Goal: Transaction & Acquisition: Purchase product/service

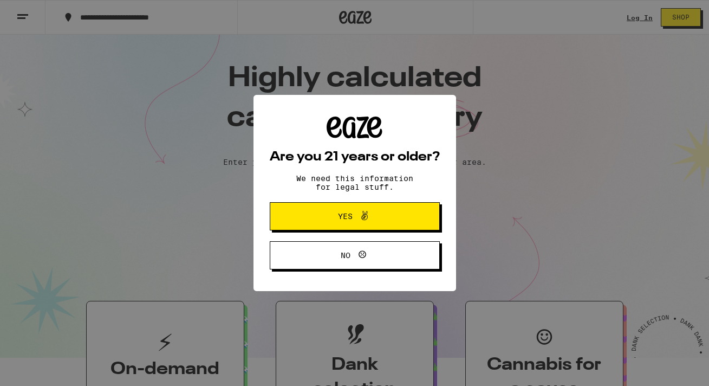
click at [369, 221] on icon at bounding box center [364, 215] width 13 height 13
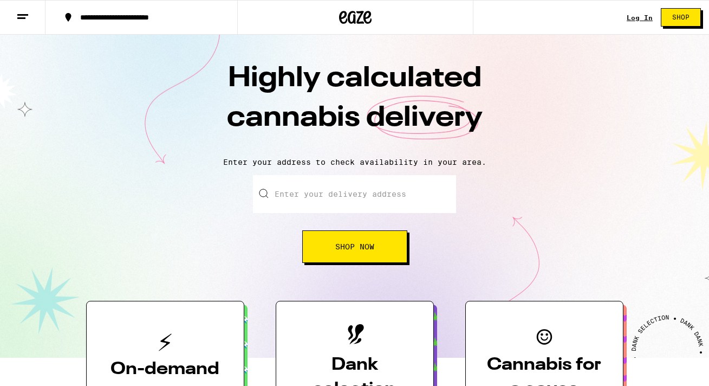
click at [633, 19] on link "Log In" at bounding box center [640, 17] width 26 height 7
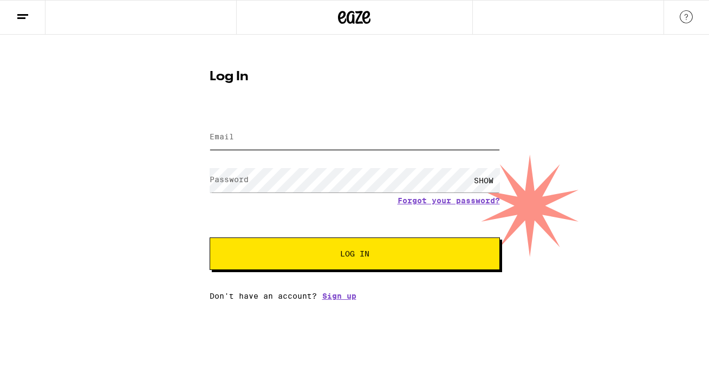
click at [260, 138] on input "Email" at bounding box center [355, 137] width 290 height 24
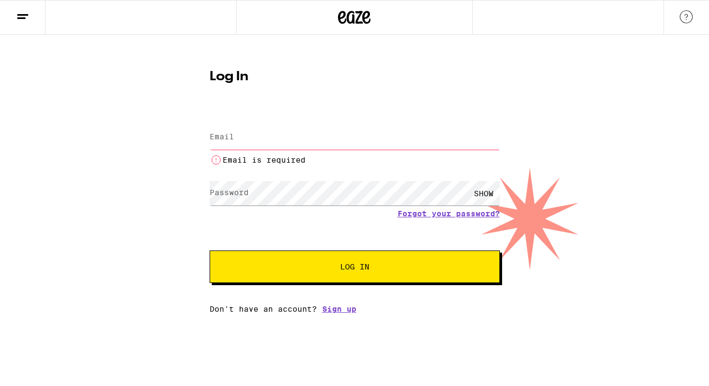
type input "[PERSON_NAME][EMAIL_ADDRESS][DOMAIN_NAME]"
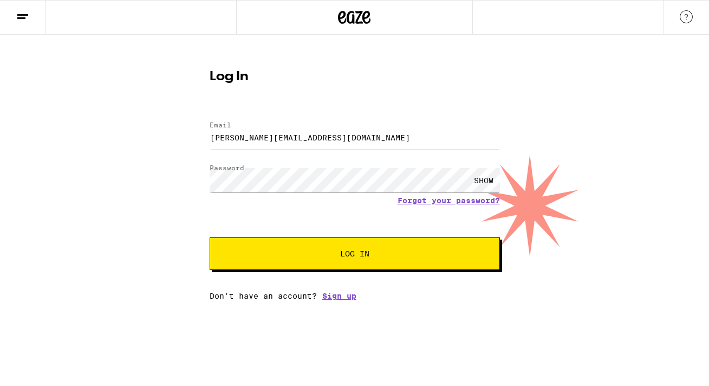
click at [284, 250] on button "Log In" at bounding box center [355, 253] width 290 height 32
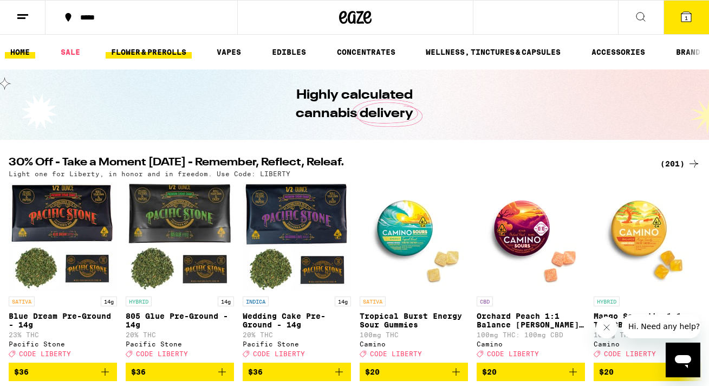
click at [150, 55] on link "FLOWER & PREROLLS" at bounding box center [149, 51] width 86 height 13
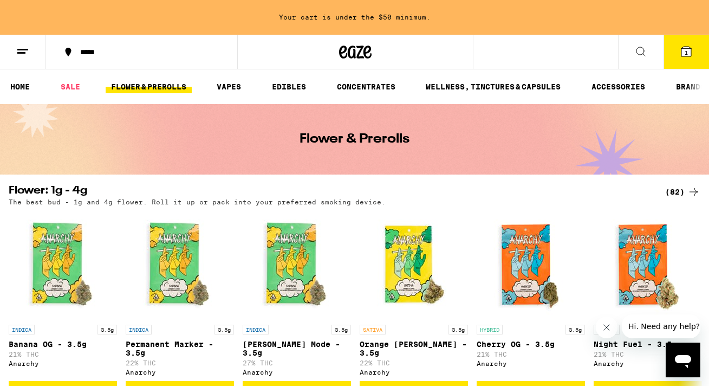
click at [675, 193] on div "(82)" at bounding box center [682, 191] width 35 height 13
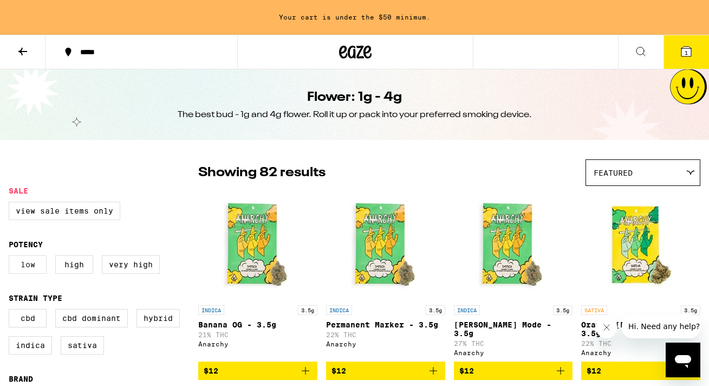
click at [32, 272] on label "Low" at bounding box center [28, 264] width 38 height 18
click at [11, 257] on input "Low" at bounding box center [11, 257] width 1 height 1
checkbox input "true"
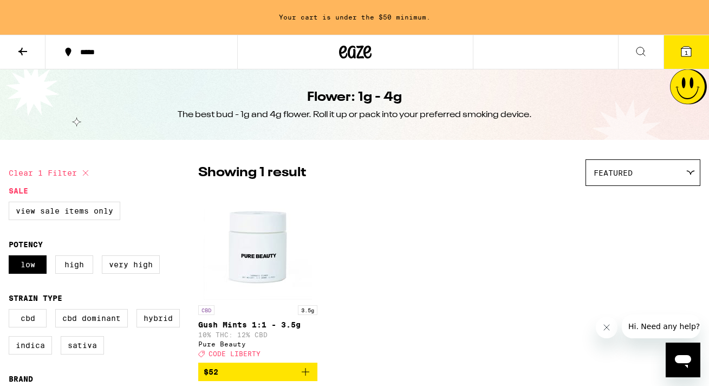
click at [26, 53] on icon at bounding box center [22, 51] width 13 height 13
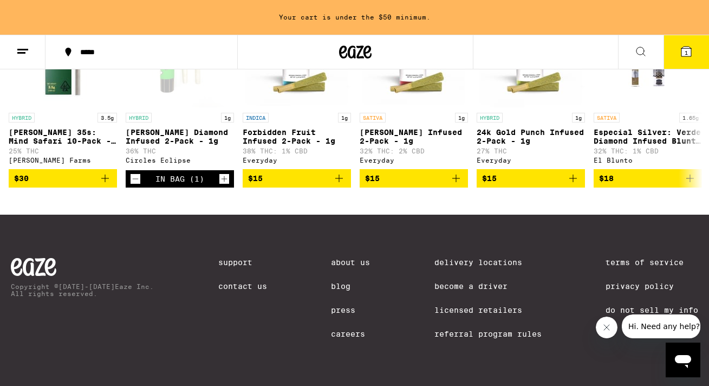
scroll to position [804, 0]
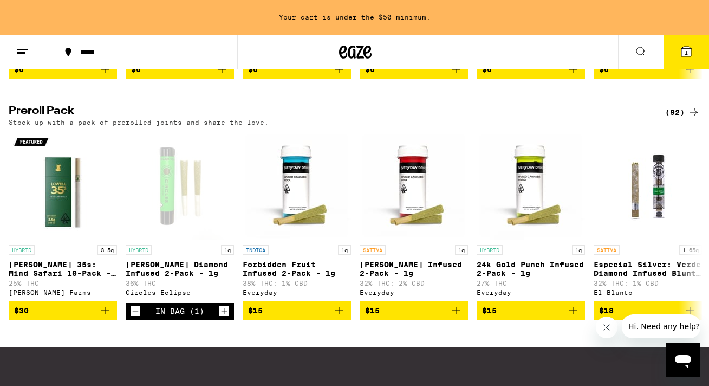
click at [684, 119] on div "(92)" at bounding box center [682, 112] width 35 height 13
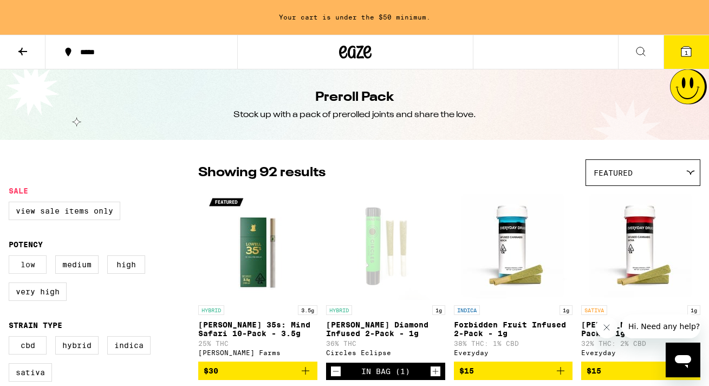
click at [33, 272] on label "Low" at bounding box center [28, 264] width 38 height 18
click at [11, 257] on input "Low" at bounding box center [11, 257] width 1 height 1
checkbox input "true"
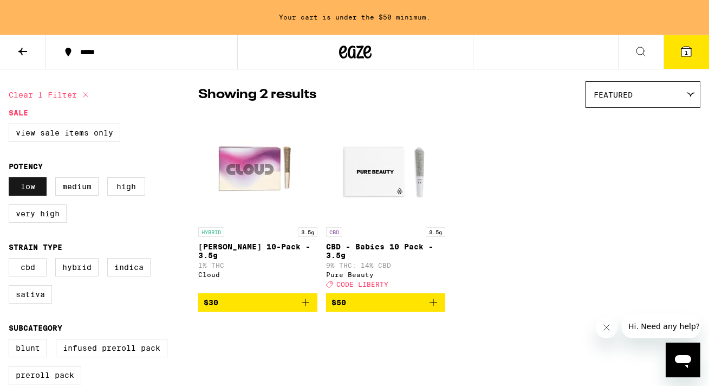
scroll to position [77, 0]
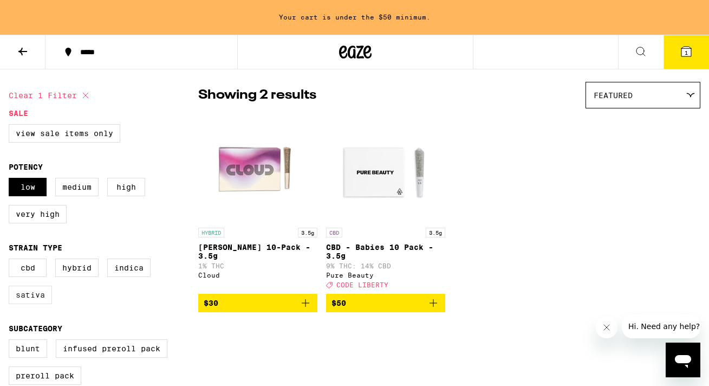
click at [34, 300] on label "Sativa" at bounding box center [30, 294] width 43 height 18
click at [11, 261] on input "Sativa" at bounding box center [11, 260] width 1 height 1
checkbox input "true"
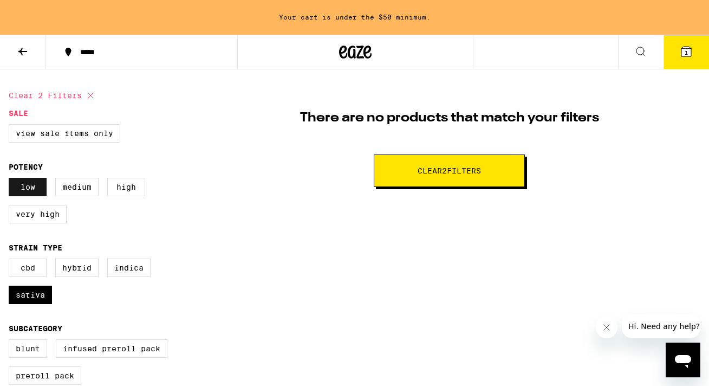
click at [41, 189] on label "Low" at bounding box center [28, 187] width 38 height 18
click at [11, 180] on input "Low" at bounding box center [11, 179] width 1 height 1
checkbox input "false"
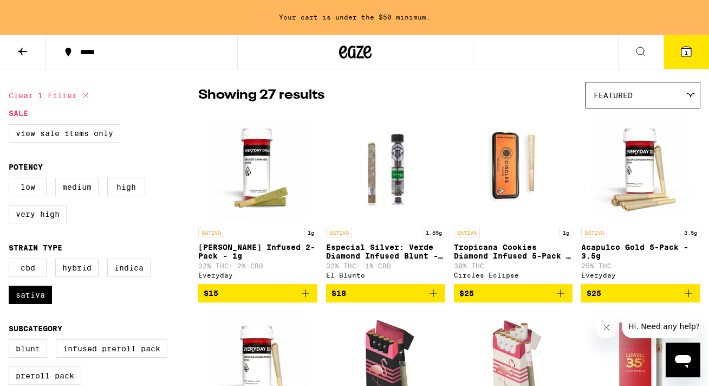
click at [71, 190] on label "Medium" at bounding box center [76, 187] width 43 height 18
click at [11, 180] on input "Medium" at bounding box center [11, 179] width 1 height 1
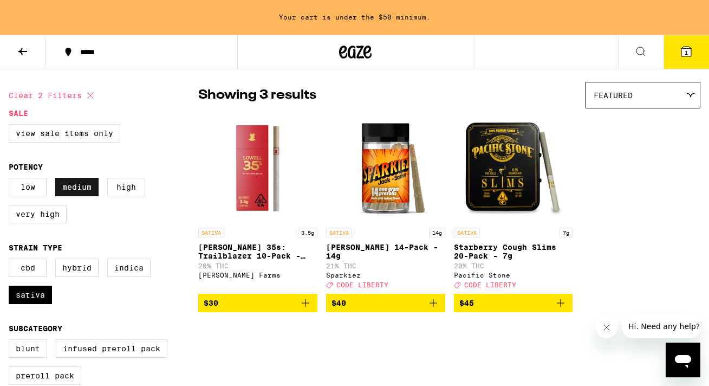
click at [85, 190] on label "Medium" at bounding box center [76, 187] width 43 height 18
click at [11, 180] on input "Medium" at bounding box center [11, 179] width 1 height 1
checkbox input "false"
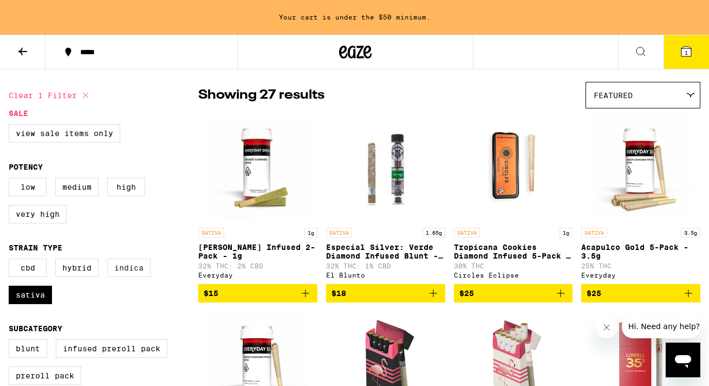
click at [119, 275] on label "Indica" at bounding box center [128, 267] width 43 height 18
click at [11, 261] on input "Indica" at bounding box center [11, 260] width 1 height 1
checkbox input "true"
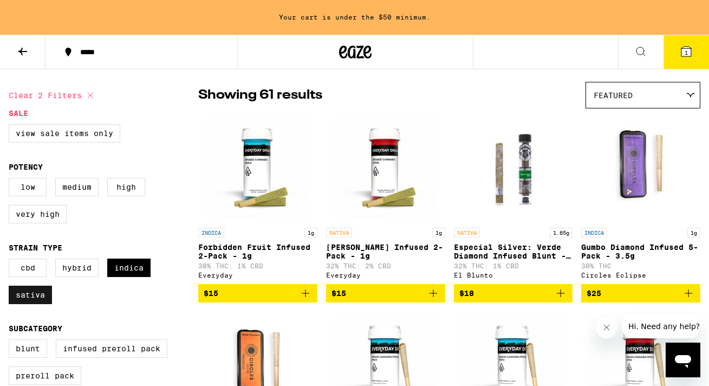
click at [30, 304] on label "Sativa" at bounding box center [30, 294] width 43 height 18
click at [11, 261] on input "Sativa" at bounding box center [11, 260] width 1 height 1
checkbox input "false"
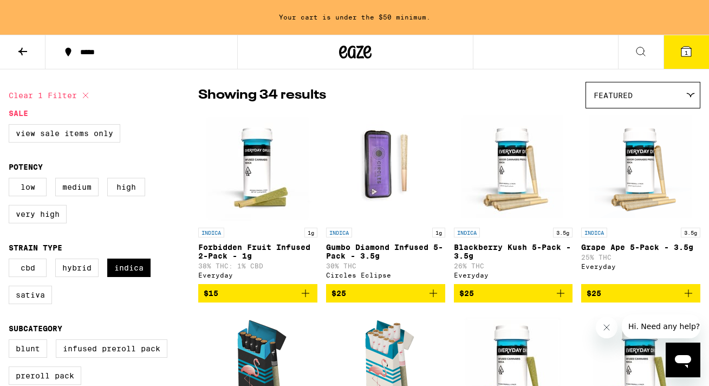
click at [692, 93] on icon at bounding box center [690, 95] width 9 height 5
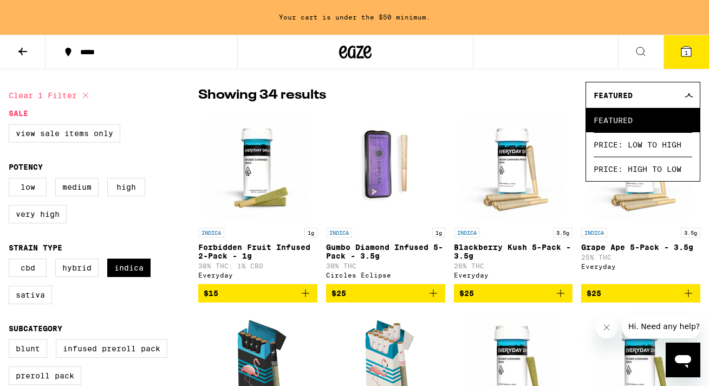
click at [509, 88] on div "Showing 34 results Featured Featured Price: Low to High Price: High to Low" at bounding box center [449, 95] width 502 height 27
click at [541, 86] on div "Showing 34 results Featured Featured Price: Low to High Price: High to Low" at bounding box center [449, 95] width 502 height 27
click at [691, 95] on icon at bounding box center [689, 95] width 9 height 5
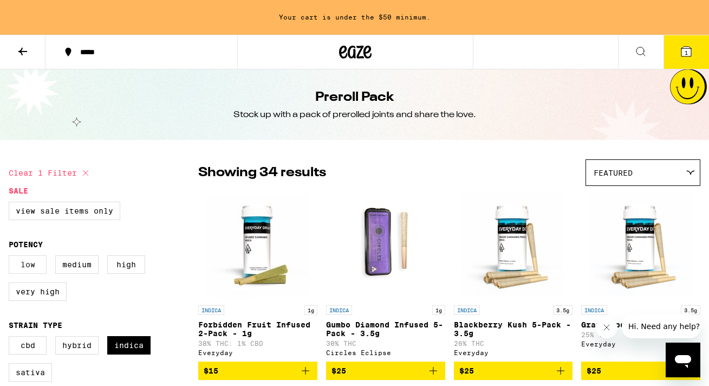
click at [26, 273] on label "Low" at bounding box center [28, 264] width 38 height 18
click at [11, 257] on input "Low" at bounding box center [11, 257] width 1 height 1
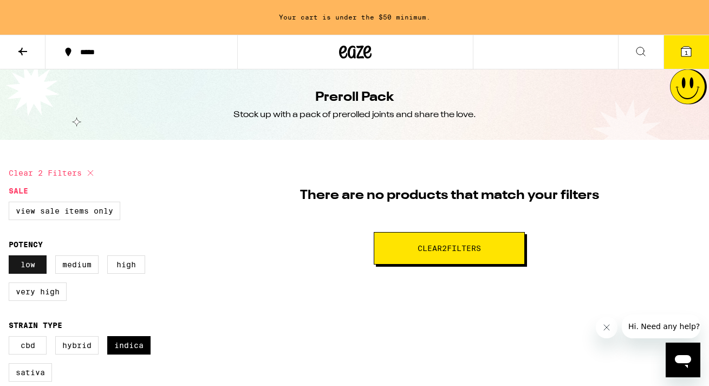
click at [26, 273] on label "Low" at bounding box center [28, 264] width 38 height 18
click at [11, 257] on input "Low" at bounding box center [11, 257] width 1 height 1
checkbox input "false"
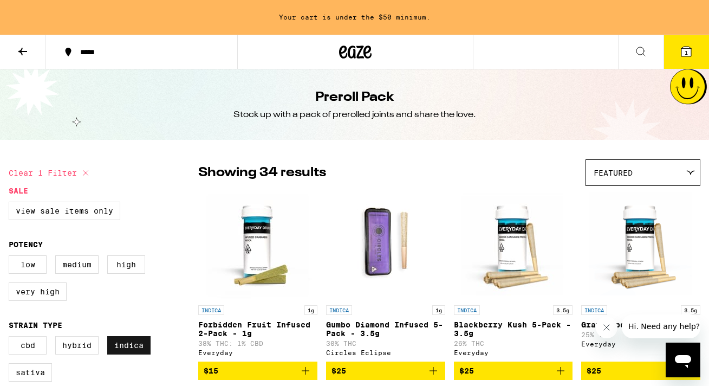
click at [118, 350] on label "Indica" at bounding box center [128, 345] width 43 height 18
click at [11, 338] on input "Indica" at bounding box center [11, 337] width 1 height 1
checkbox input "false"
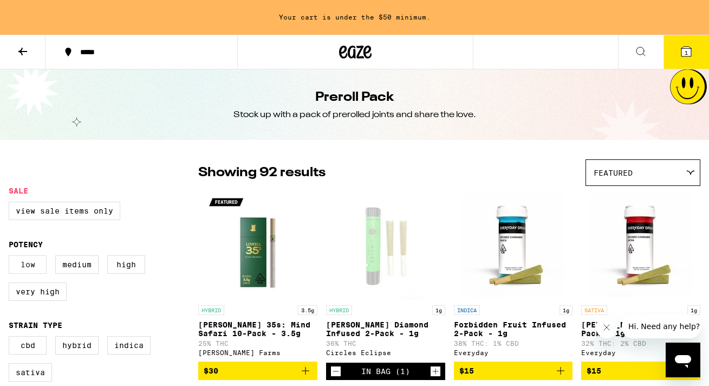
click at [23, 268] on label "Low" at bounding box center [28, 264] width 38 height 18
click at [11, 257] on input "Low" at bounding box center [11, 257] width 1 height 1
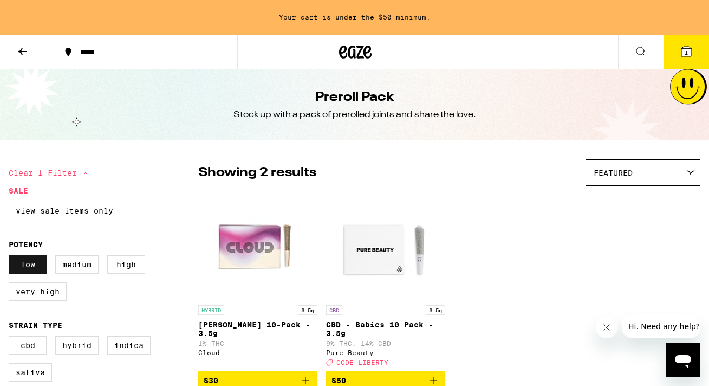
click at [23, 268] on label "Low" at bounding box center [28, 264] width 38 height 18
click at [11, 257] on input "Low" at bounding box center [11, 257] width 1 height 1
checkbox input "false"
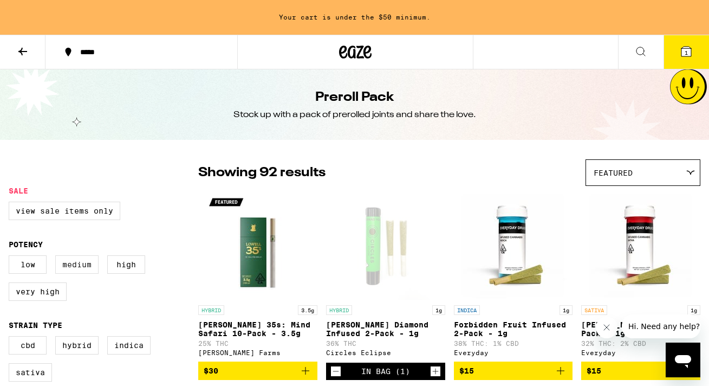
click at [82, 269] on label "Medium" at bounding box center [76, 264] width 43 height 18
click at [11, 257] on input "Medium" at bounding box center [11, 257] width 1 height 1
checkbox input "true"
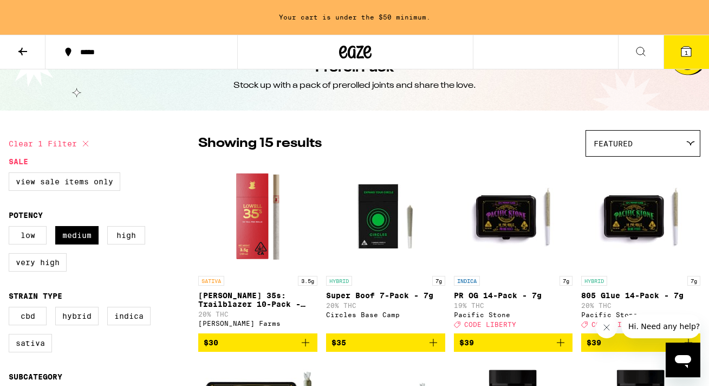
scroll to position [29, 0]
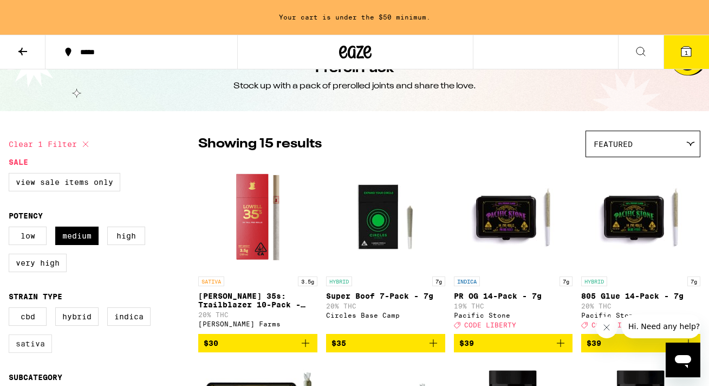
click at [31, 352] on label "Sativa" at bounding box center [30, 343] width 43 height 18
click at [11, 309] on input "Sativa" at bounding box center [11, 309] width 1 height 1
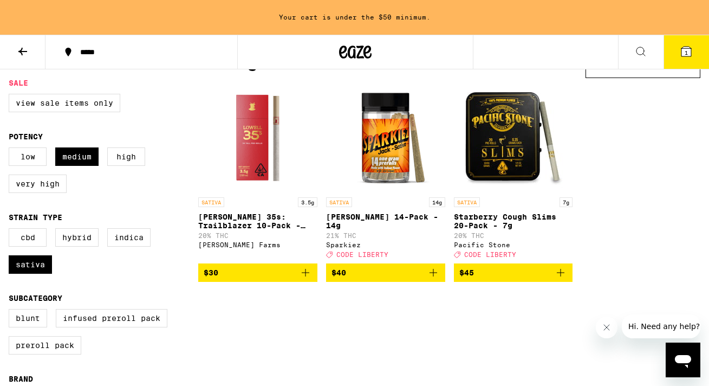
scroll to position [97, 0]
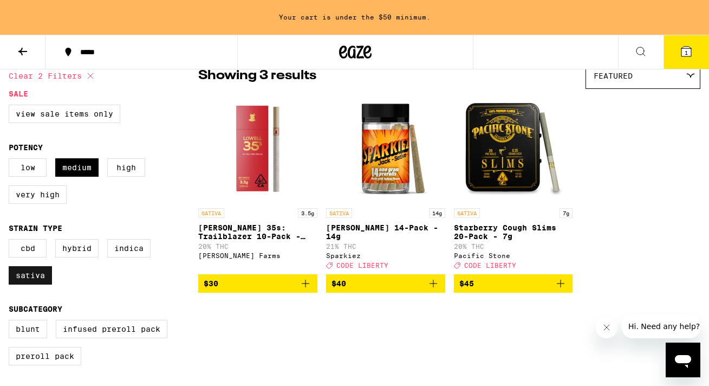
click at [37, 284] on label "Sativa" at bounding box center [30, 275] width 43 height 18
click at [11, 241] on input "Sativa" at bounding box center [11, 240] width 1 height 1
checkbox input "false"
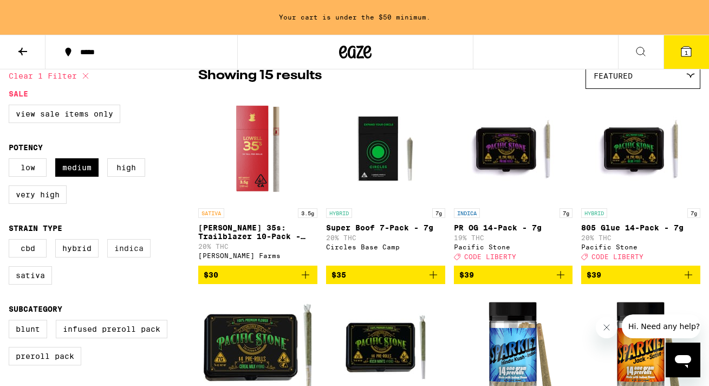
click at [119, 257] on label "Indica" at bounding box center [128, 248] width 43 height 18
click at [11, 241] on input "Indica" at bounding box center [11, 240] width 1 height 1
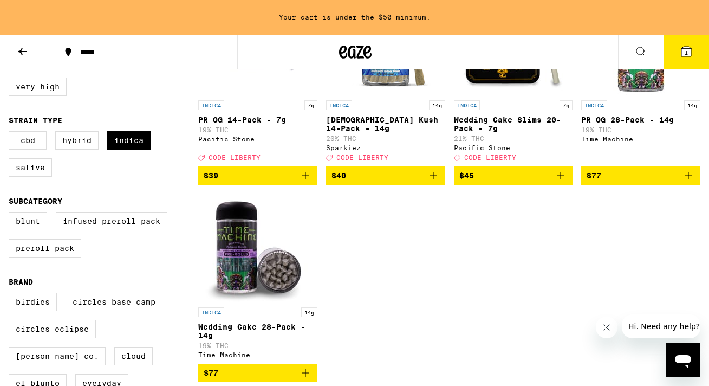
scroll to position [204, 0]
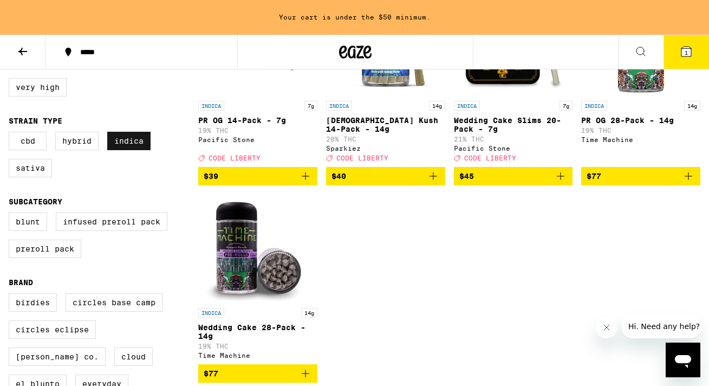
click at [132, 149] on label "Indica" at bounding box center [128, 141] width 43 height 18
click at [11, 134] on input "Indica" at bounding box center [11, 133] width 1 height 1
checkbox input "false"
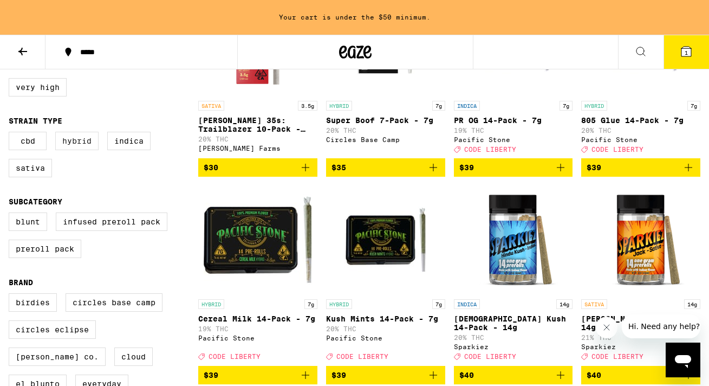
click at [76, 149] on label "Hybrid" at bounding box center [76, 141] width 43 height 18
click at [11, 134] on input "Hybrid" at bounding box center [11, 133] width 1 height 1
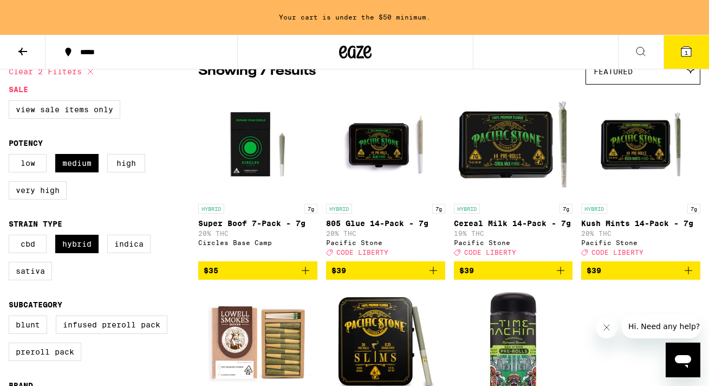
scroll to position [101, 0]
click at [41, 276] on label "Sativa" at bounding box center [30, 271] width 43 height 18
click at [75, 249] on label "Hybrid" at bounding box center [76, 244] width 43 height 18
click at [11, 237] on input "Hybrid" at bounding box center [11, 236] width 1 height 1
checkbox input "false"
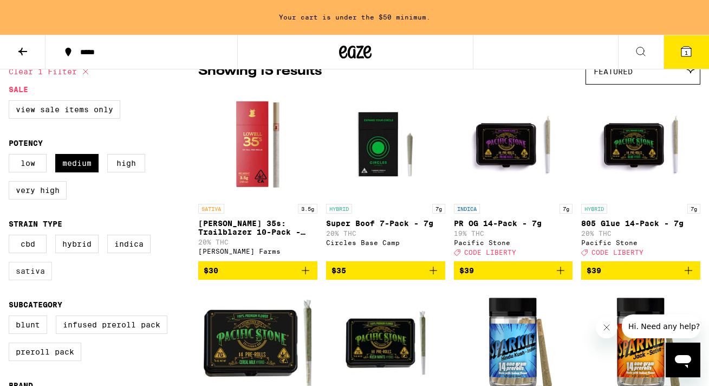
click at [27, 280] on label "Sativa" at bounding box center [30, 271] width 43 height 18
click at [11, 237] on input "Sativa" at bounding box center [11, 236] width 1 height 1
checkbox input "true"
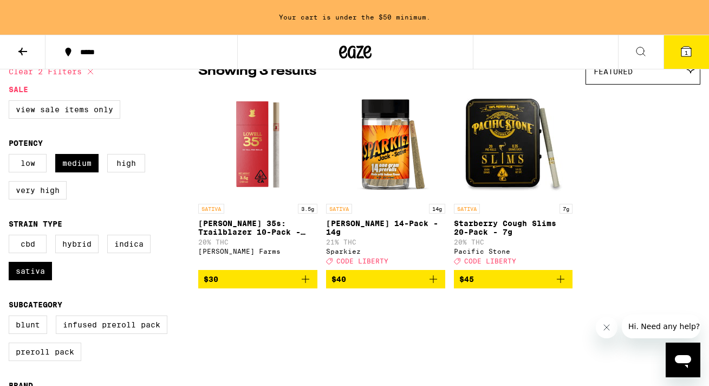
click at [522, 158] on img "Open page for Starberry Cough Slims 20-Pack - 7g from Pacific Stone" at bounding box center [513, 144] width 108 height 108
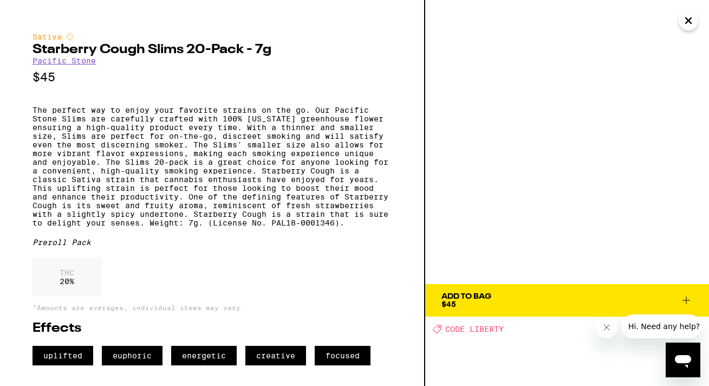
scroll to position [10, 0]
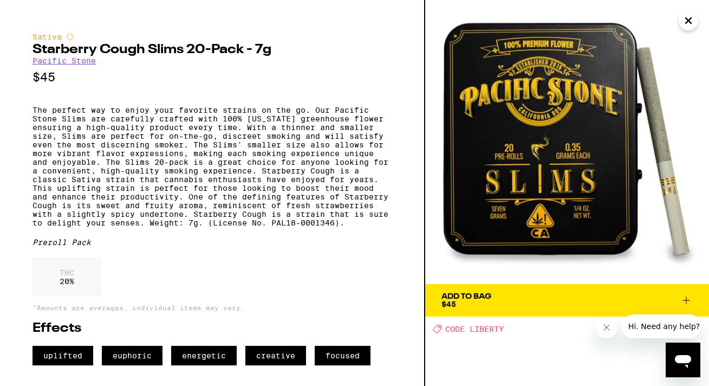
click at [439, 324] on icon "Deal Created with Sketch." at bounding box center [437, 328] width 9 height 9
click at [542, 297] on span "Add To Bag $45" at bounding box center [566, 299] width 251 height 15
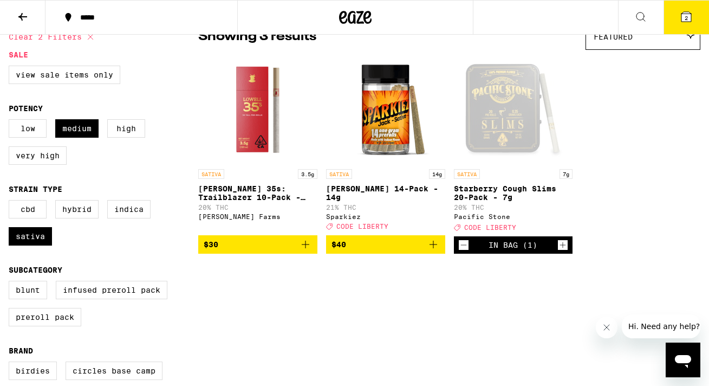
scroll to position [67, 0]
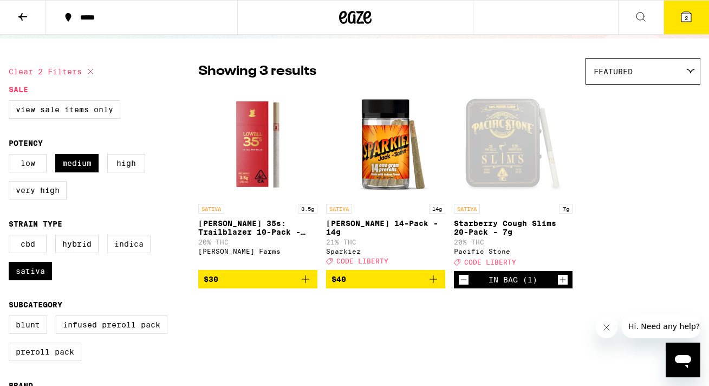
click at [139, 251] on label "Indica" at bounding box center [128, 244] width 43 height 18
click at [11, 237] on input "Indica" at bounding box center [11, 236] width 1 height 1
checkbox input "true"
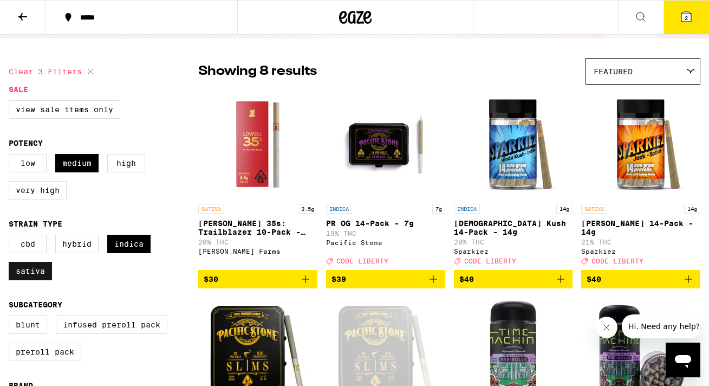
click at [33, 280] on label "Sativa" at bounding box center [30, 271] width 43 height 18
click at [11, 237] on input "Sativa" at bounding box center [11, 236] width 1 height 1
checkbox input "false"
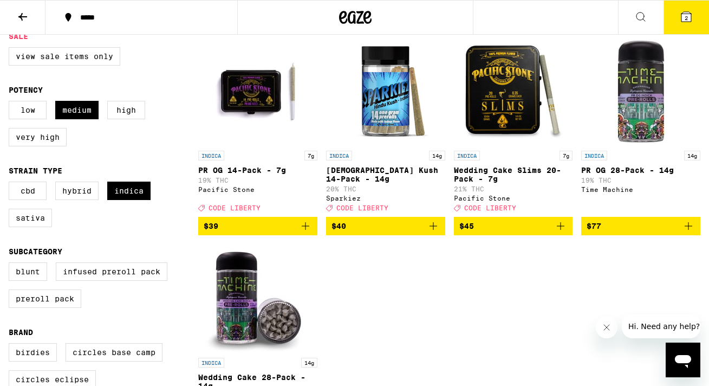
scroll to position [108, 0]
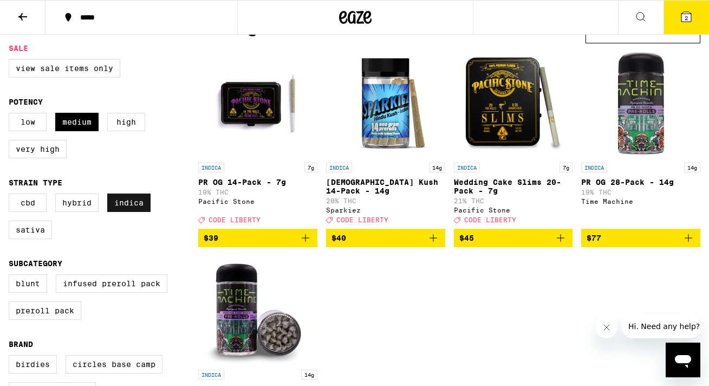
click at [138, 207] on label "Indica" at bounding box center [128, 202] width 43 height 18
click at [11, 196] on input "Indica" at bounding box center [11, 195] width 1 height 1
checkbox input "false"
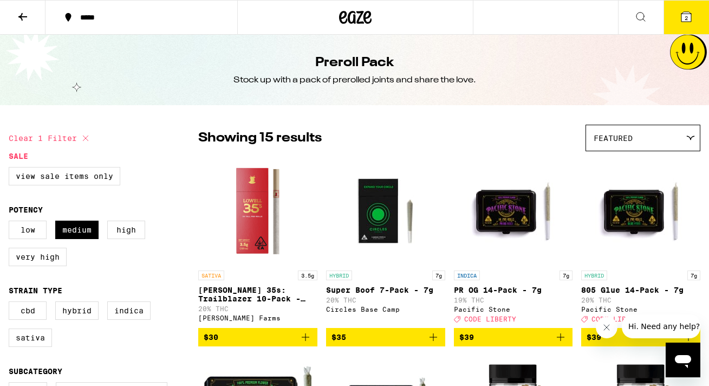
click at [646, 136] on div "Featured" at bounding box center [643, 137] width 114 height 25
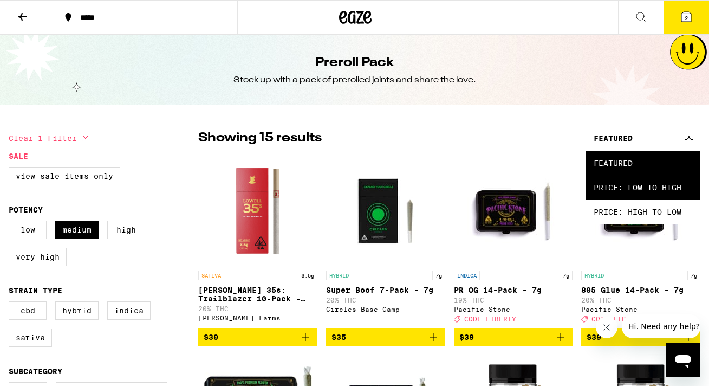
click at [610, 190] on span "Price: Low to High" at bounding box center [643, 187] width 99 height 24
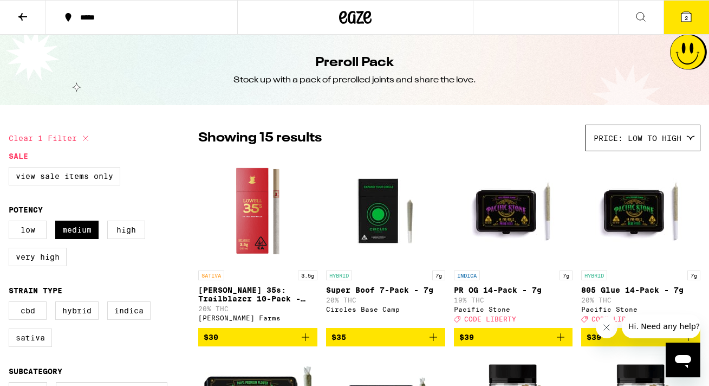
click at [627, 138] on span "Price: Low to High" at bounding box center [638, 138] width 88 height 9
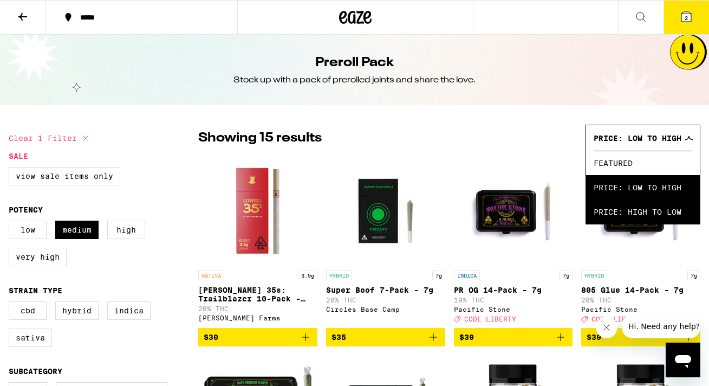
click at [608, 211] on span "Price: High to Low" at bounding box center [643, 211] width 99 height 24
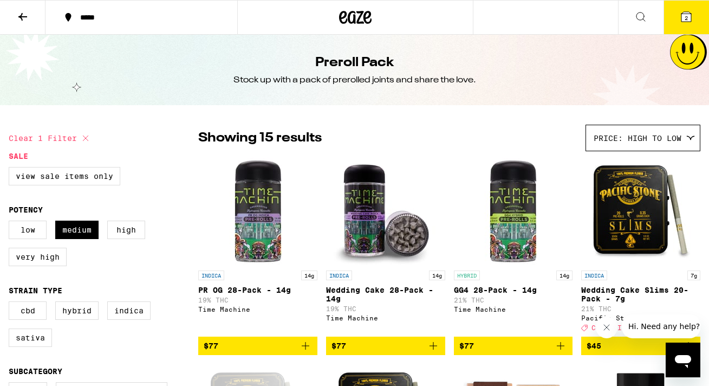
click at [649, 138] on span "Price: High to Low" at bounding box center [638, 138] width 88 height 9
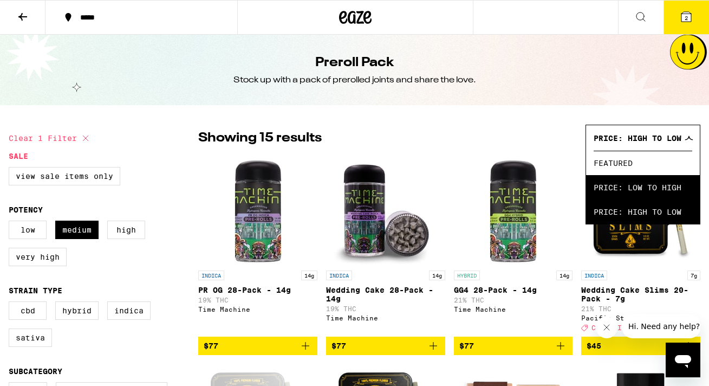
click at [617, 190] on span "Price: Low to High" at bounding box center [643, 187] width 99 height 24
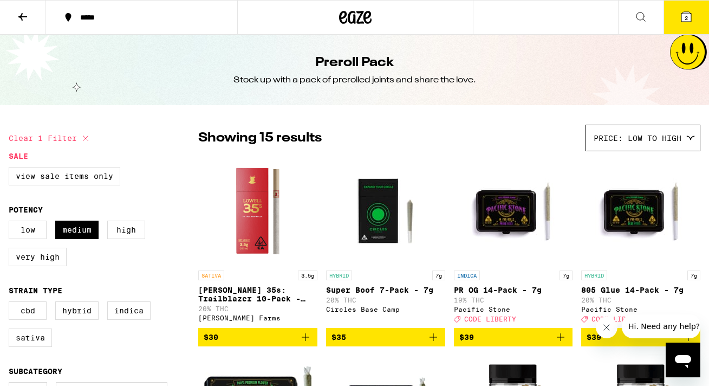
click at [505, 230] on img "Open page for PR OG 14-Pack - 7g from Pacific Stone" at bounding box center [513, 211] width 108 height 108
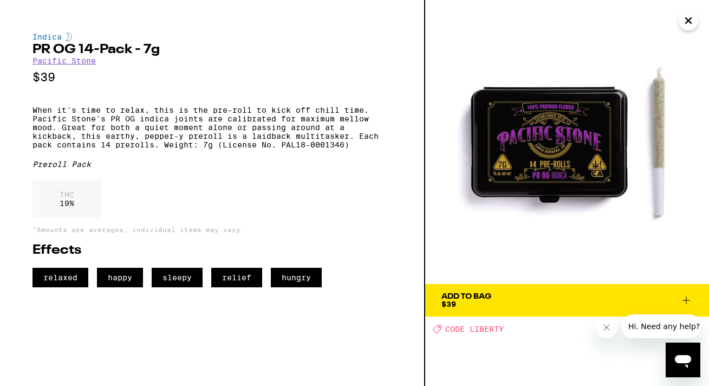
click at [490, 300] on div "Add To Bag $39" at bounding box center [466, 299] width 50 height 15
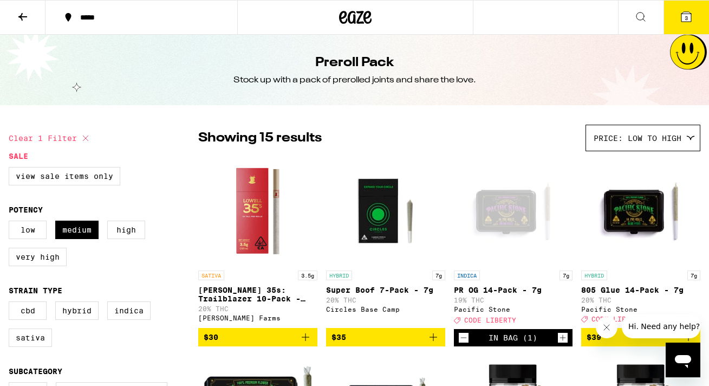
click at [684, 13] on icon at bounding box center [686, 17] width 10 height 10
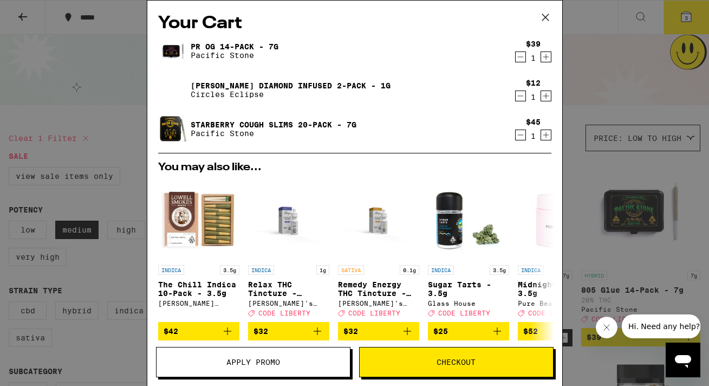
click at [518, 98] on icon "Decrement" at bounding box center [521, 95] width 10 height 13
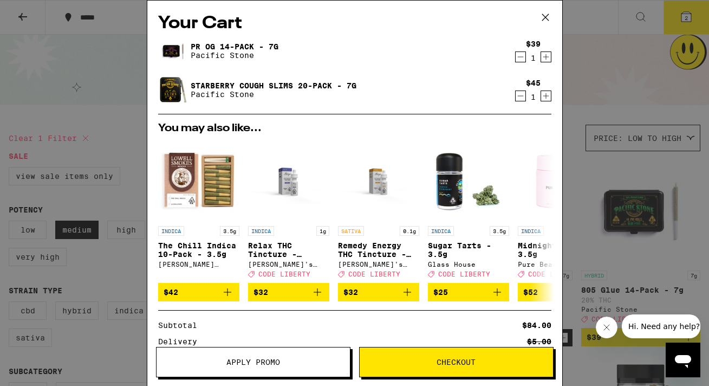
click at [545, 11] on icon at bounding box center [545, 17] width 16 height 16
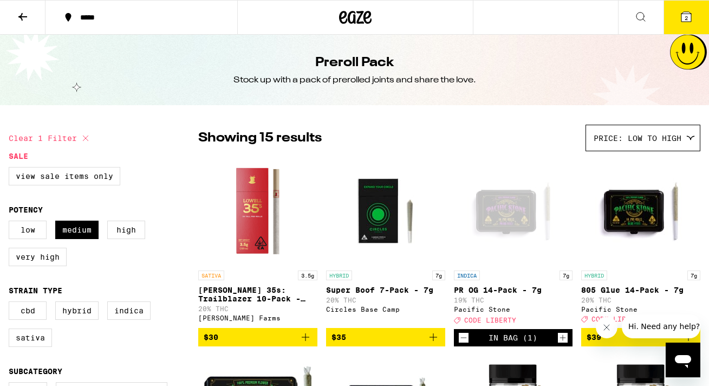
click at [24, 14] on icon at bounding box center [22, 16] width 13 height 13
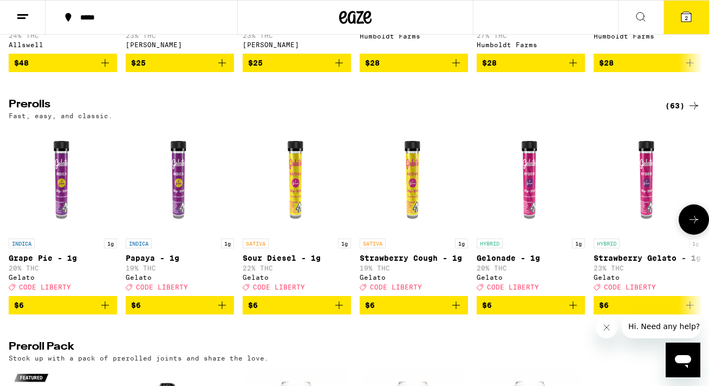
scroll to position [524, 0]
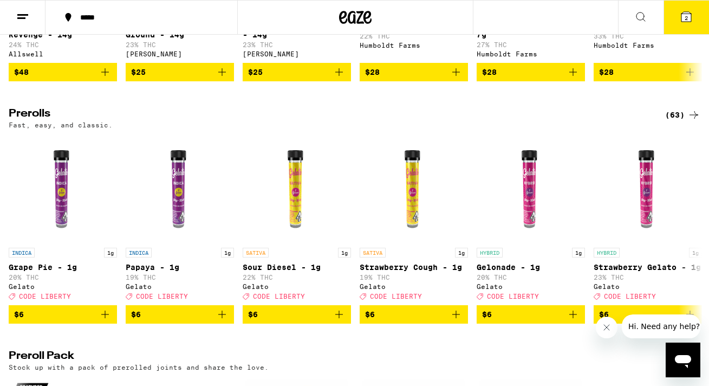
click at [682, 121] on div "(63)" at bounding box center [682, 114] width 35 height 13
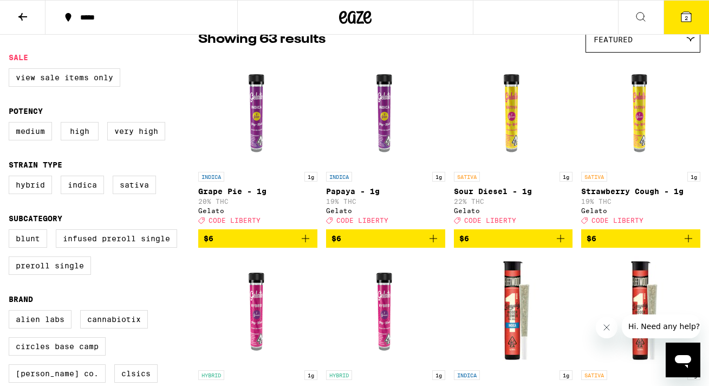
scroll to position [107, 0]
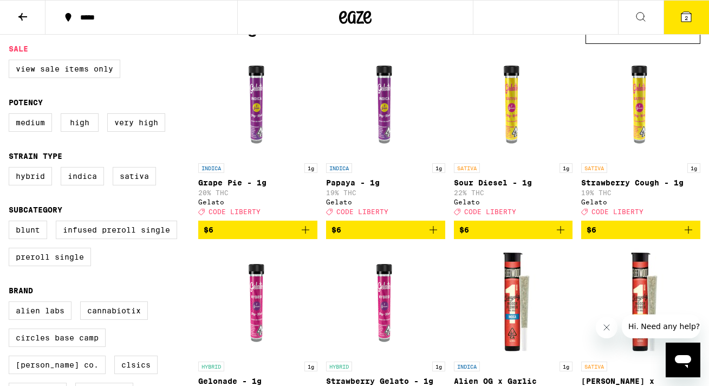
click at [25, 11] on icon at bounding box center [22, 16] width 13 height 13
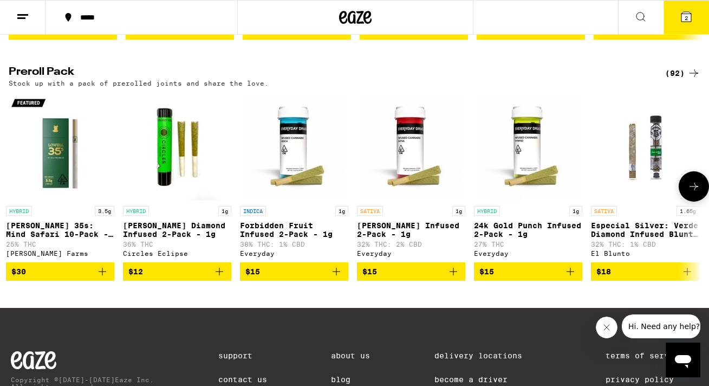
scroll to position [783, 0]
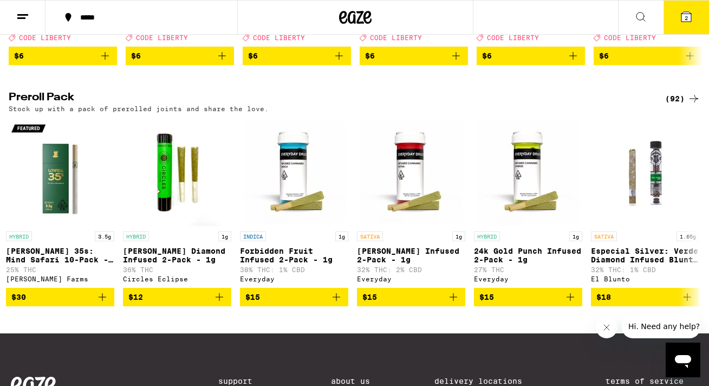
click at [696, 105] on icon at bounding box center [693, 98] width 13 height 13
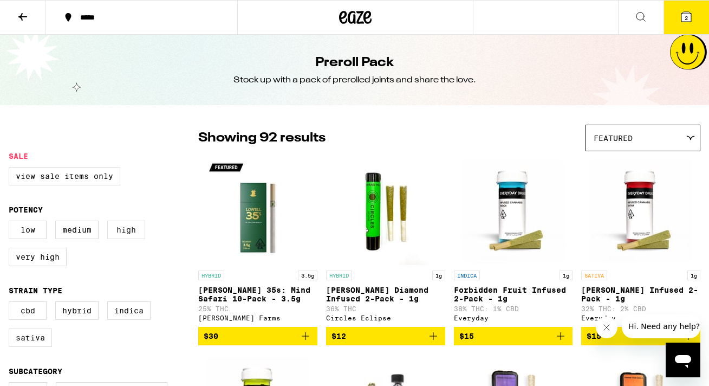
click at [129, 232] on label "High" at bounding box center [126, 229] width 38 height 18
click at [11, 223] on input "High" at bounding box center [11, 222] width 1 height 1
checkbox input "true"
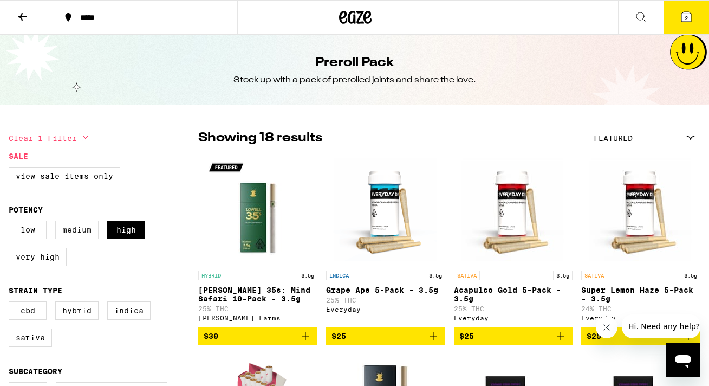
click at [76, 225] on label "Medium" at bounding box center [76, 229] width 43 height 18
click at [11, 223] on input "Medium" at bounding box center [11, 222] width 1 height 1
click at [75, 227] on label "Medium" at bounding box center [76, 229] width 43 height 18
click at [11, 223] on input "Medium" at bounding box center [11, 222] width 1 height 1
checkbox input "false"
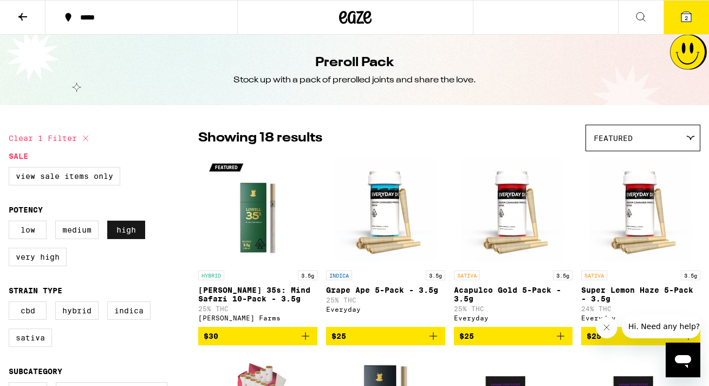
click at [116, 230] on label "High" at bounding box center [126, 229] width 38 height 18
click at [11, 223] on input "High" at bounding box center [11, 222] width 1 height 1
checkbox input "false"
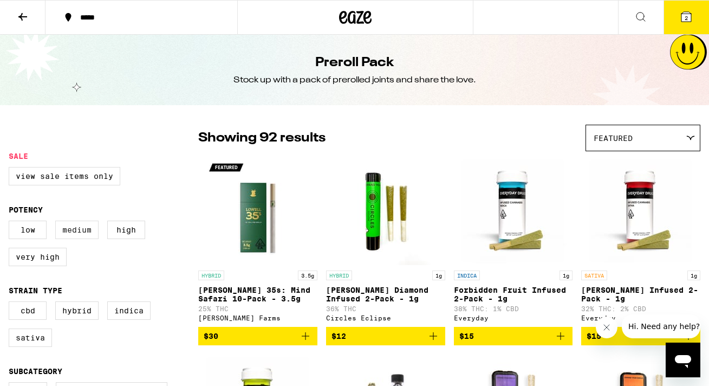
click at [63, 231] on label "Medium" at bounding box center [76, 229] width 43 height 18
click at [11, 223] on input "Medium" at bounding box center [11, 222] width 1 height 1
checkbox input "true"
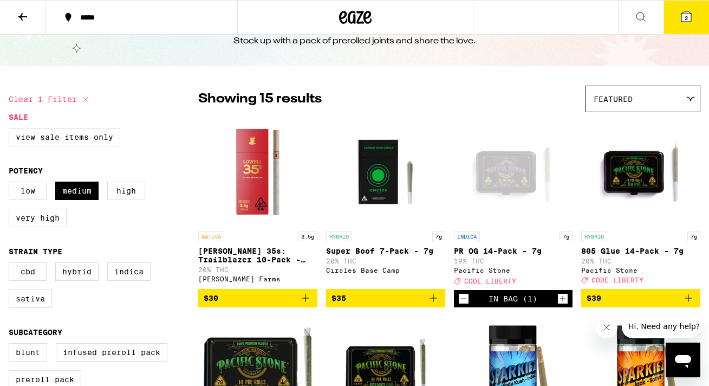
scroll to position [38, 0]
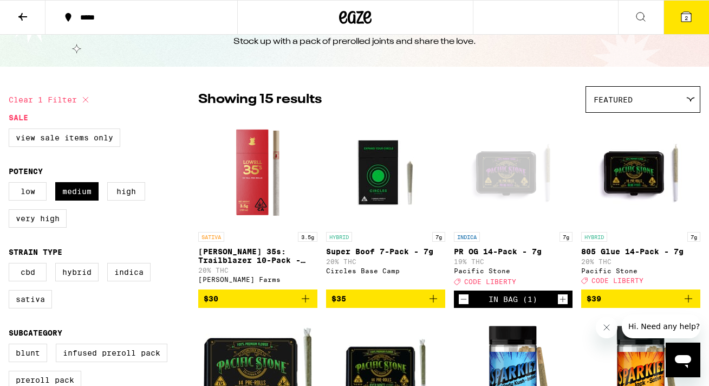
click at [674, 18] on button "2" at bounding box center [686, 18] width 45 height 34
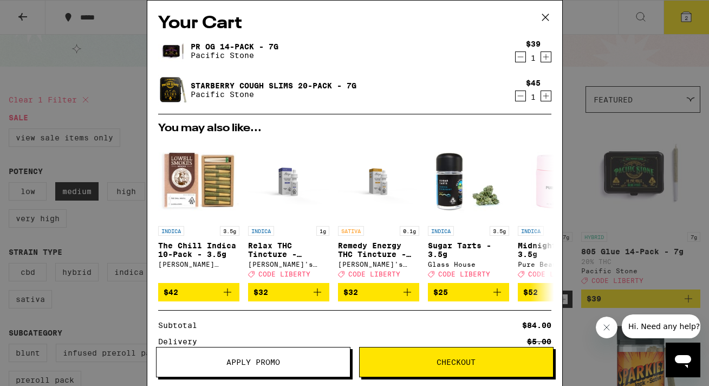
click at [287, 360] on span "Apply Promo" at bounding box center [253, 362] width 193 height 8
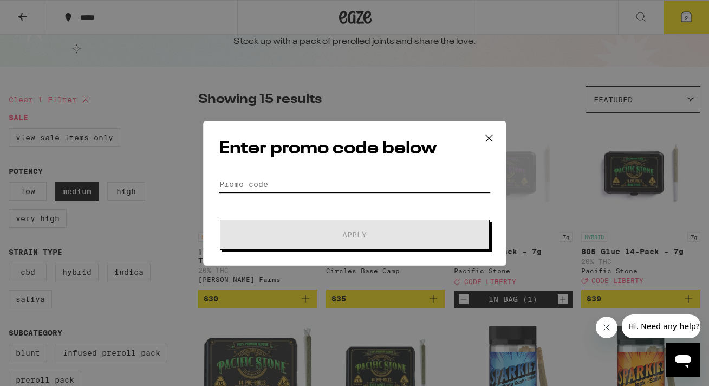
click at [327, 191] on input "Promo Code" at bounding box center [355, 184] width 272 height 16
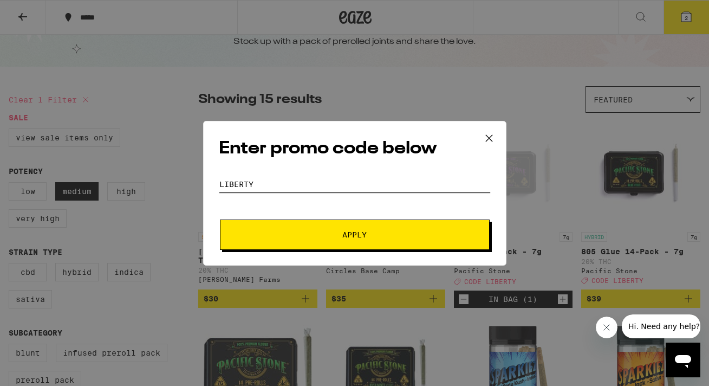
type input "LIBERTy"
click at [372, 227] on button "Apply" at bounding box center [355, 234] width 270 height 30
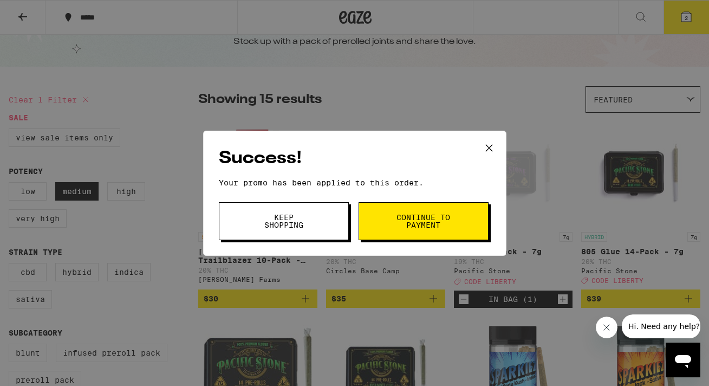
click at [386, 228] on button "Continue to payment" at bounding box center [424, 221] width 130 height 38
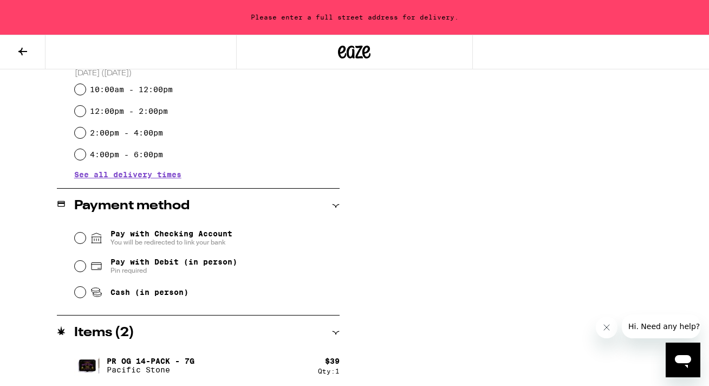
scroll to position [366, 0]
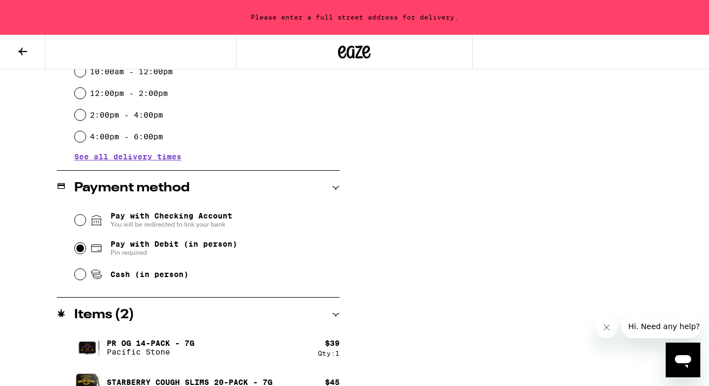
click at [82, 251] on input "Pay with Debit (in person) Pin required" at bounding box center [80, 248] width 11 height 11
radio input "true"
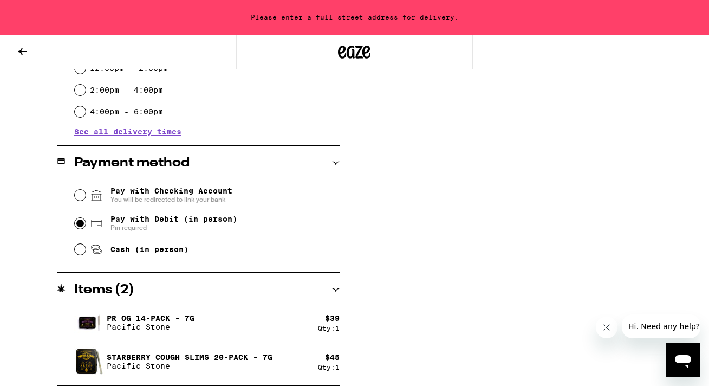
click at [133, 321] on p "PR OG 14-Pack - 7g" at bounding box center [151, 318] width 88 height 9
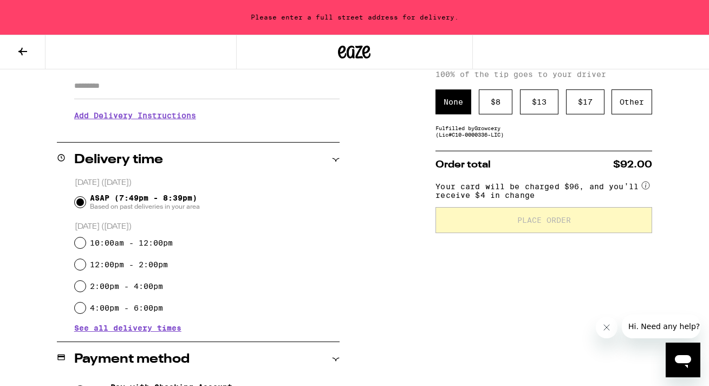
scroll to position [0, 0]
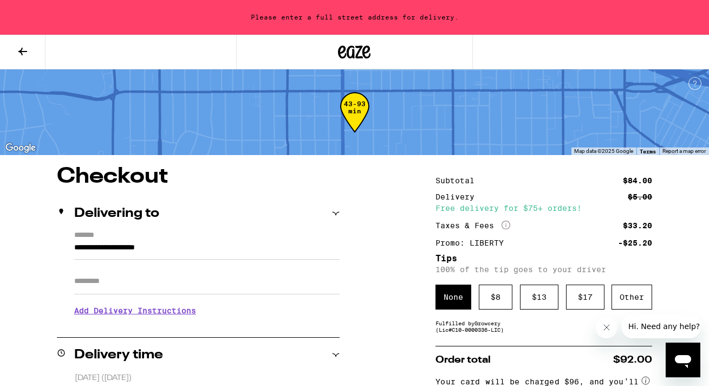
click at [17, 53] on icon at bounding box center [22, 51] width 13 height 13
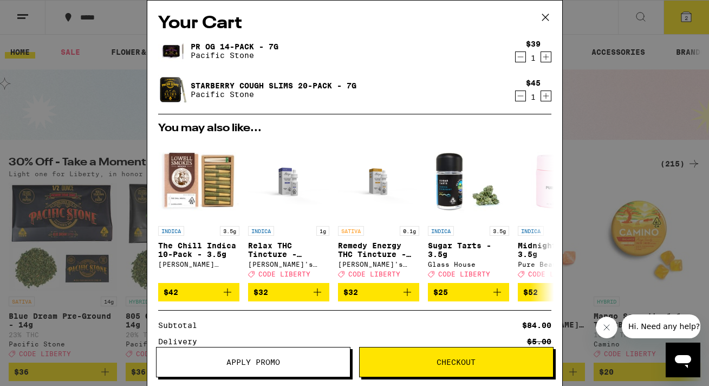
click at [231, 52] on p "Pacific Stone" at bounding box center [235, 55] width 88 height 9
click at [168, 51] on img at bounding box center [173, 51] width 30 height 30
click at [219, 50] on link "PR OG 14-Pack - 7g" at bounding box center [235, 46] width 88 height 9
click at [222, 99] on p "Pacific Stone" at bounding box center [274, 94] width 166 height 9
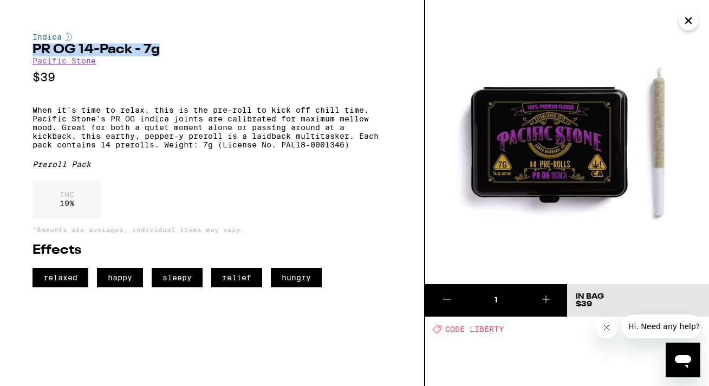
drag, startPoint x: 182, startPoint y: 48, endPoint x: 26, endPoint y: 47, distance: 156.0
click at [26, 47] on div "Indica PR OG 14-Pack - 7g Pacific Stone $39 When it's time to relax, this is th…" at bounding box center [212, 193] width 425 height 386
drag, startPoint x: 106, startPoint y: 63, endPoint x: 24, endPoint y: 50, distance: 82.8
click at [24, 50] on div "Indica PR OG 14-Pack - 7g Pacific Stone $39 When it's time to relax, this is th…" at bounding box center [212, 193] width 425 height 386
copy div "PR OG 14-Pack - 7g Pacific Stone"
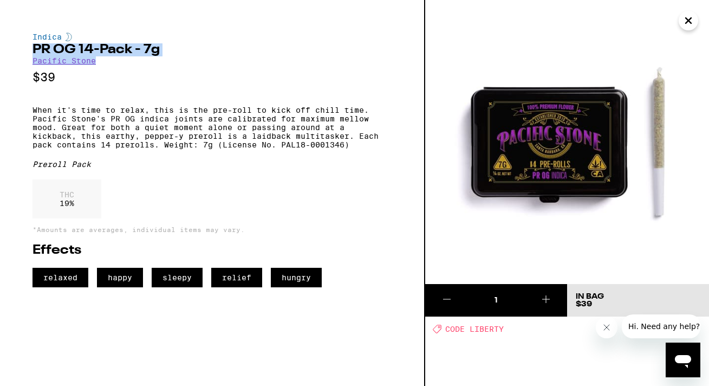
click at [687, 26] on icon "Close" at bounding box center [688, 20] width 13 height 16
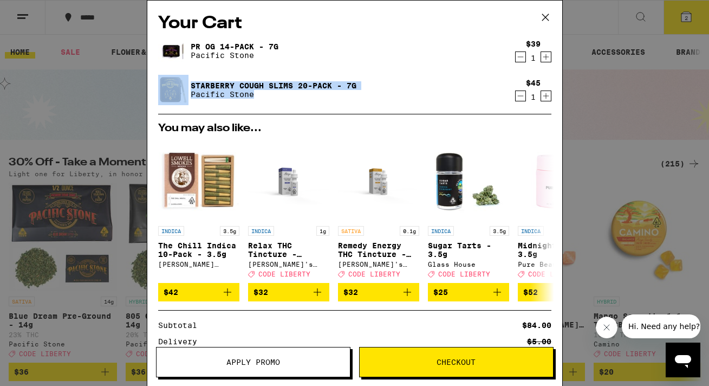
drag, startPoint x: 277, startPoint y: 92, endPoint x: 179, endPoint y: 79, distance: 99.5
click at [179, 79] on div "Starberry Cough Slims 20-Pack - 7g Pacific Stone" at bounding box center [334, 90] width 352 height 30
copy div "Starberry Cough Slims 20-Pack - 7g Pacific Stone"
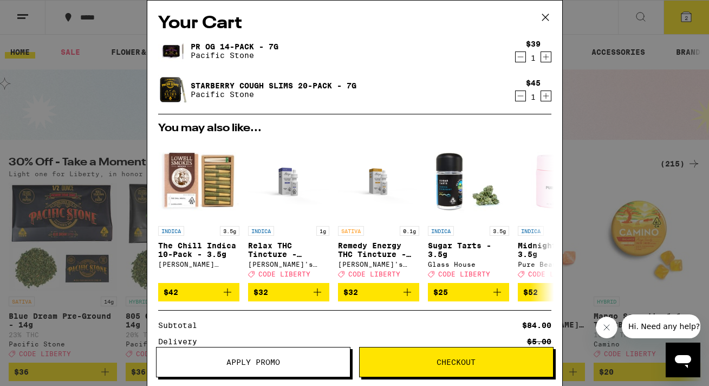
click at [636, 128] on div "Your Cart PR OG 14-Pack - 7g Pacific Stone $39 1 Starberry Cough Slims 20-Pack …" at bounding box center [354, 193] width 709 height 386
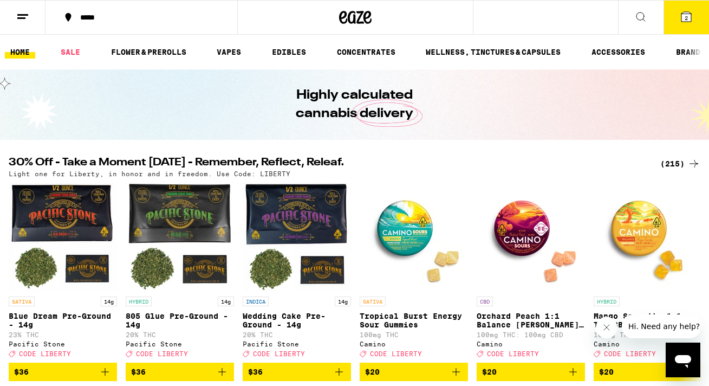
click at [687, 18] on span "2" at bounding box center [686, 18] width 3 height 6
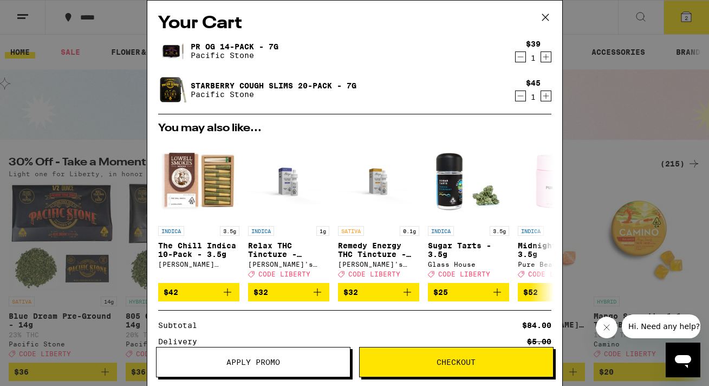
click at [441, 356] on button "Checkout" at bounding box center [456, 362] width 194 height 30
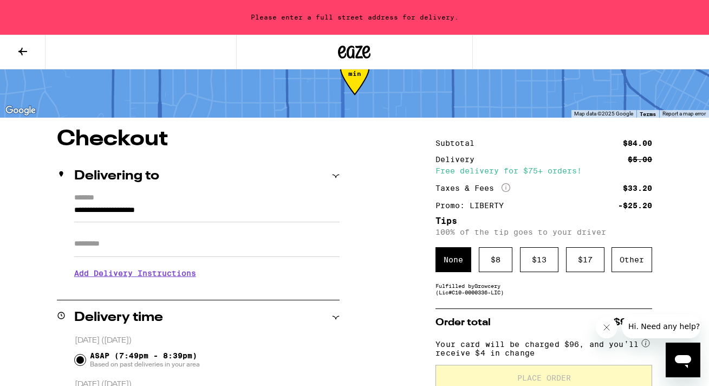
scroll to position [38, 0]
click at [631, 262] on div "Other" at bounding box center [632, 258] width 41 height 25
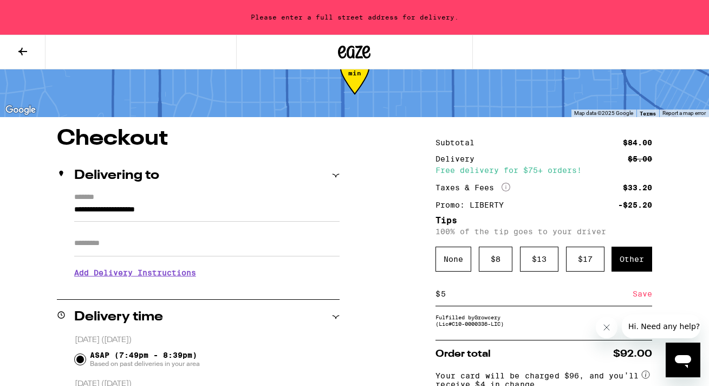
type input "5"
click at [125, 212] on input "**********" at bounding box center [206, 212] width 265 height 18
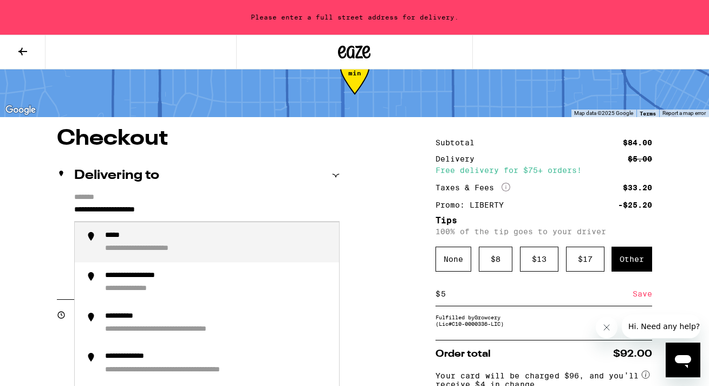
click at [125, 212] on input "**********" at bounding box center [206, 212] width 265 height 18
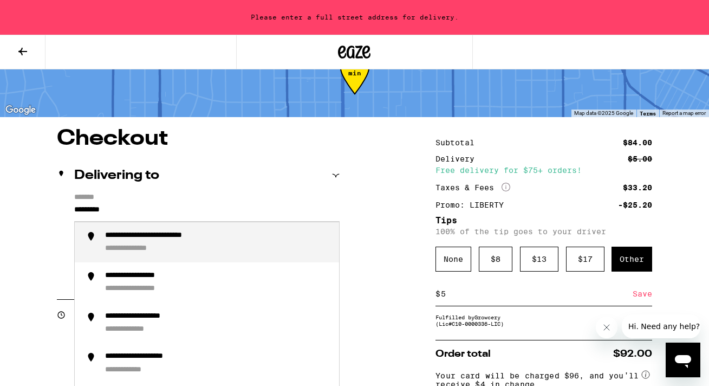
click at [184, 241] on div "**********" at bounding box center [173, 236] width 137 height 10
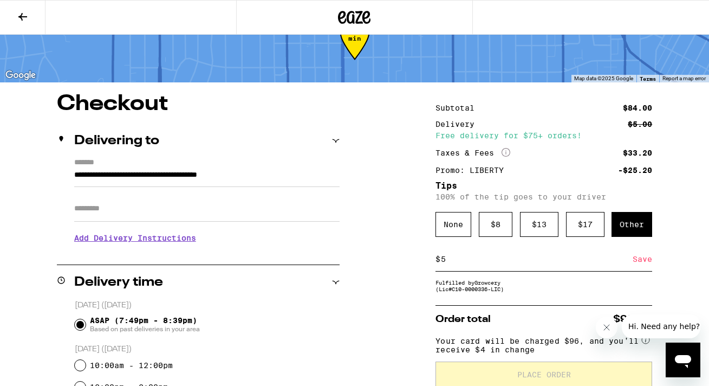
type input "**********"
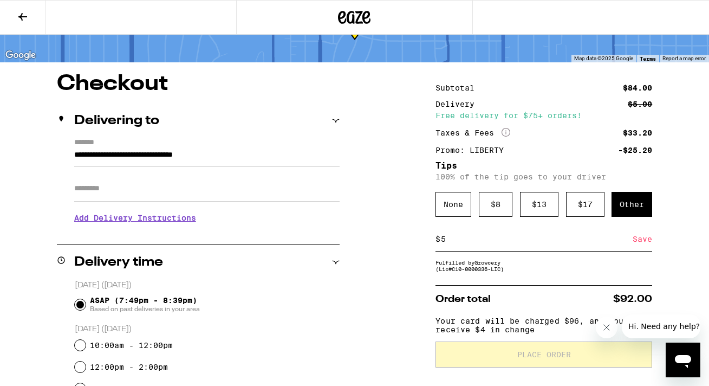
scroll to position [62, 0]
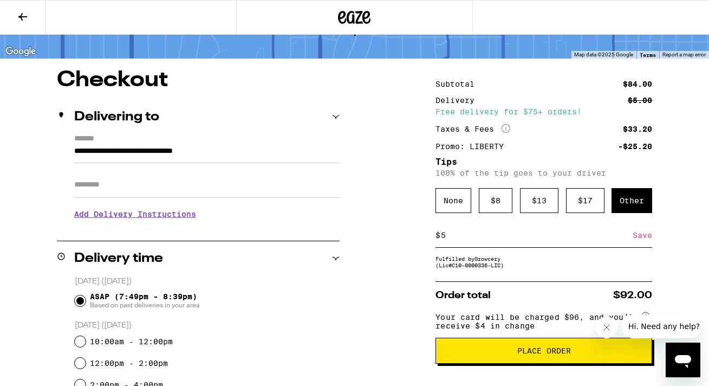
click at [645, 236] on div "Save" at bounding box center [642, 235] width 19 height 24
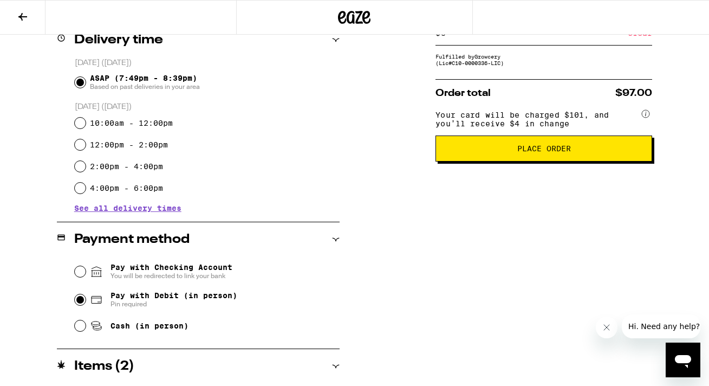
scroll to position [356, 0]
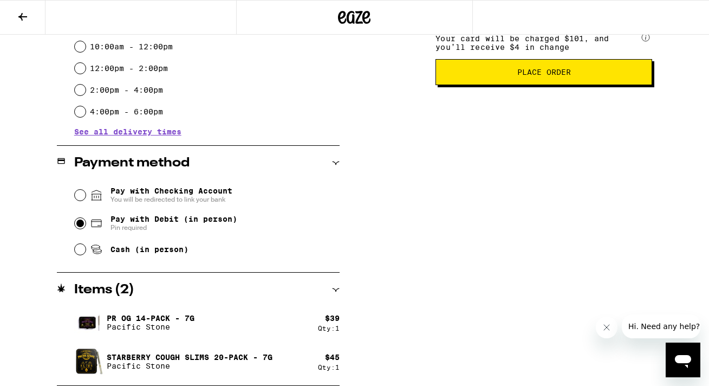
click at [565, 76] on span "Place Order" at bounding box center [544, 72] width 54 height 8
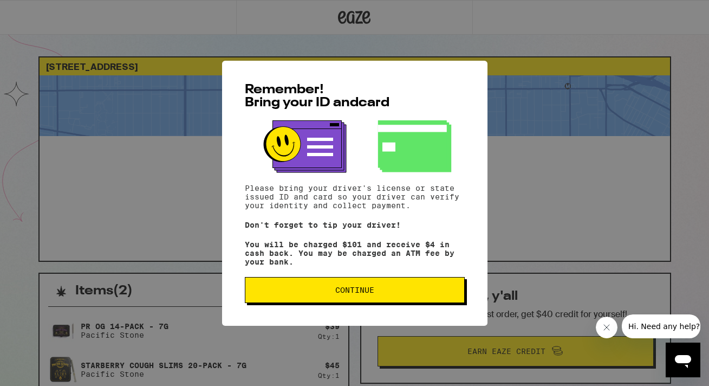
click at [369, 285] on button "Continue" at bounding box center [355, 290] width 220 height 26
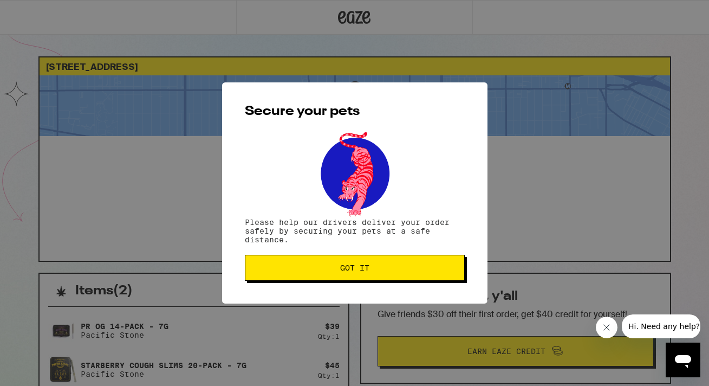
click at [364, 268] on span "Got it" at bounding box center [354, 268] width 29 height 8
